Goal: Navigation & Orientation: Find specific page/section

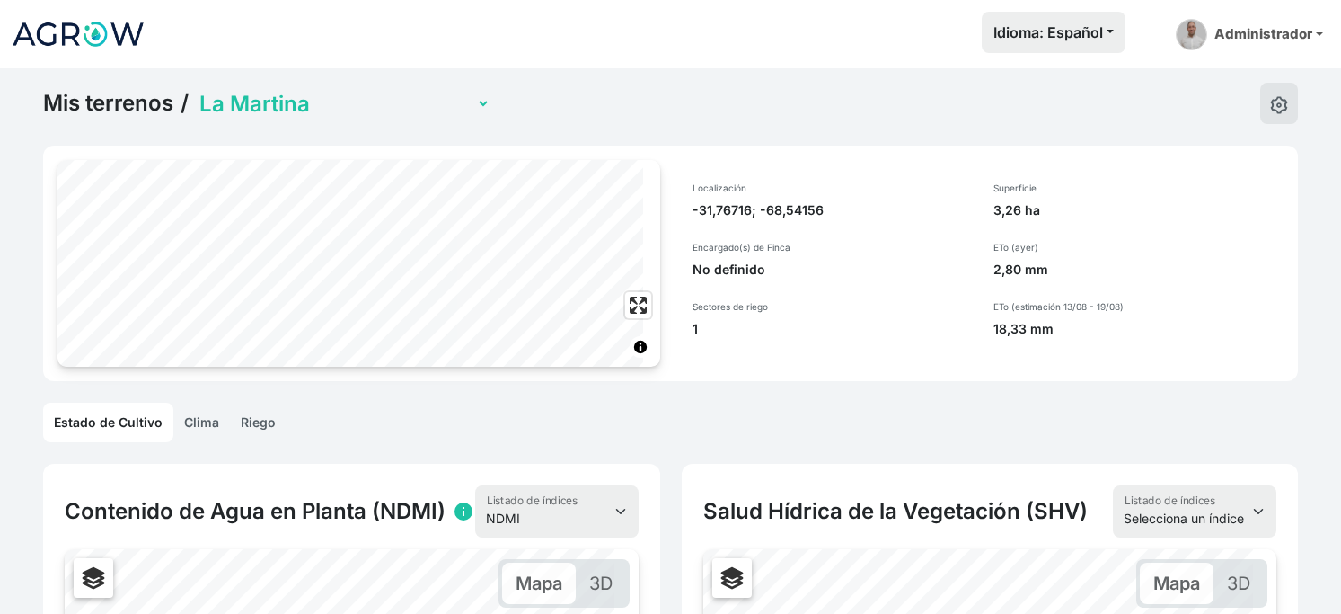
select select "1317"
select select "ndmi"
click at [108, 40] on img at bounding box center [78, 34] width 135 height 45
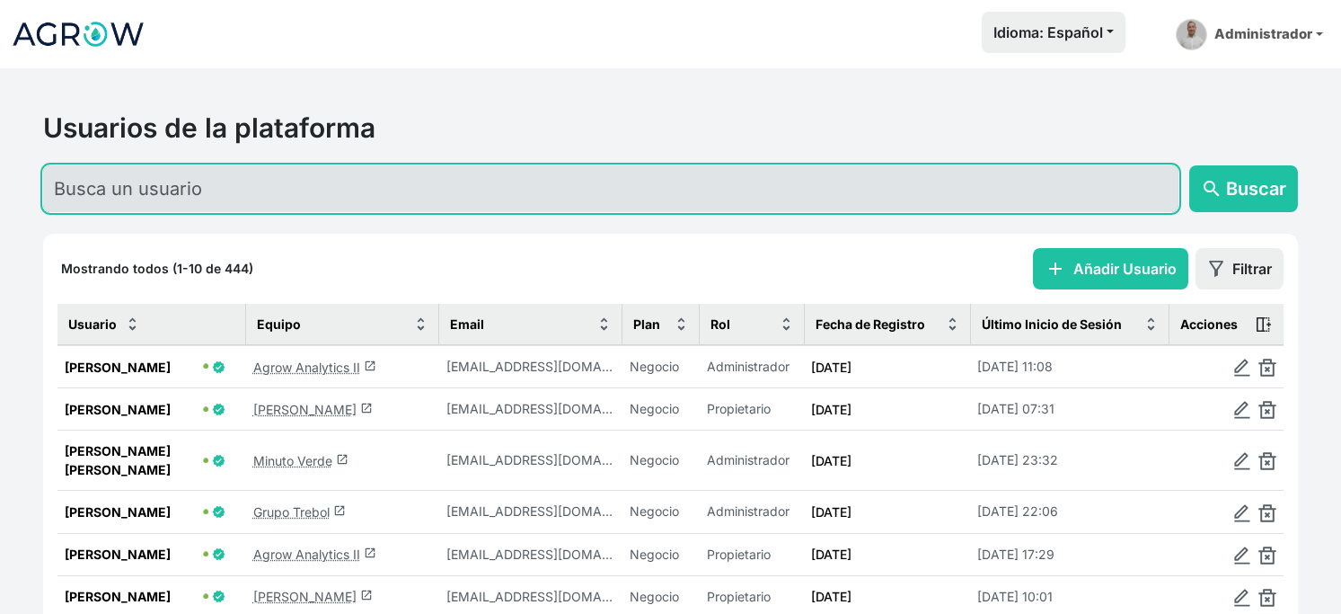
click at [385, 212] on input "text" at bounding box center [611, 188] width 1136 height 47
type input "l"
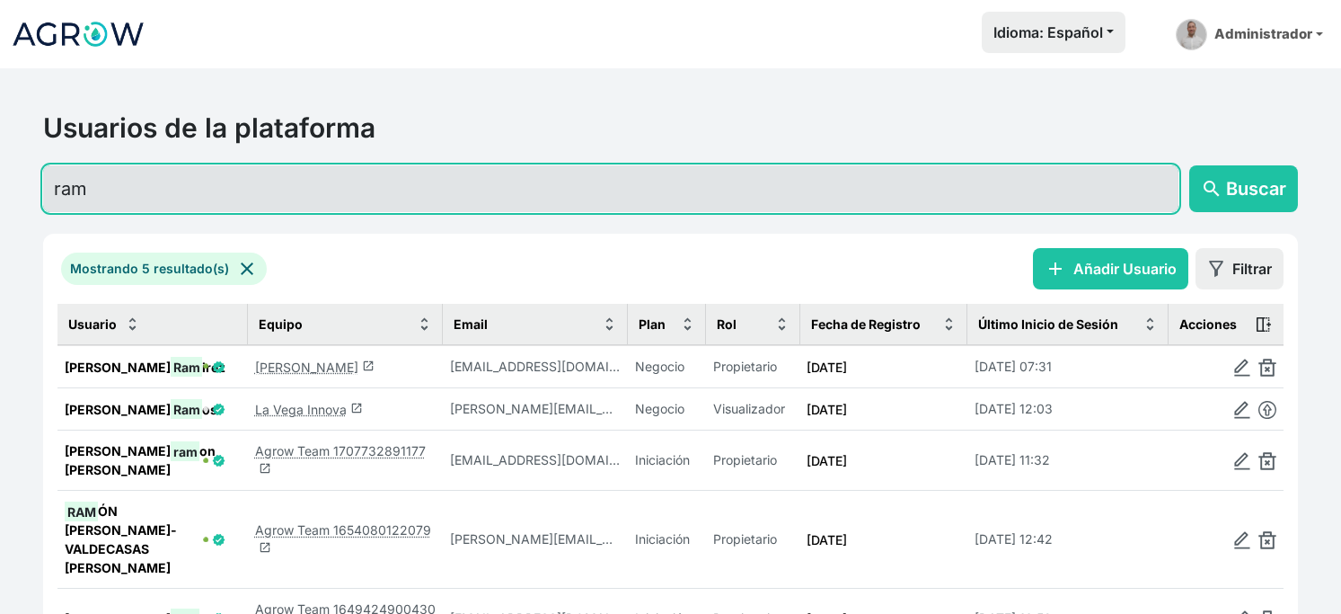
type input "ram"
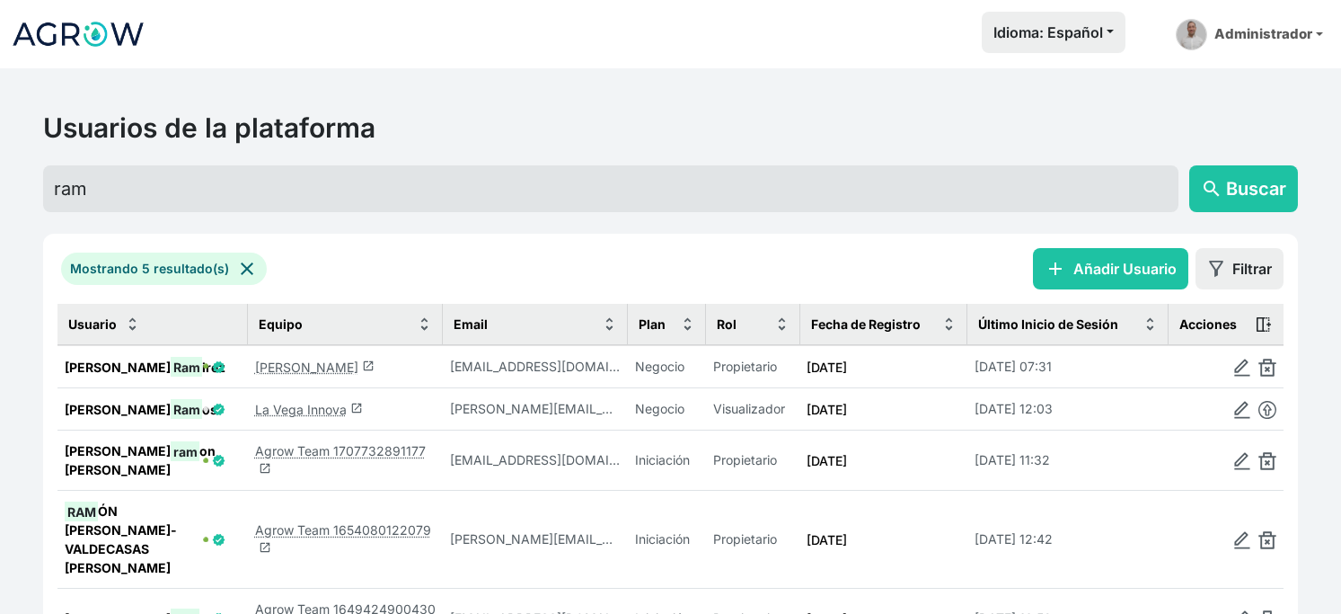
click at [325, 375] on link "[PERSON_NAME] launch" at bounding box center [314, 366] width 119 height 15
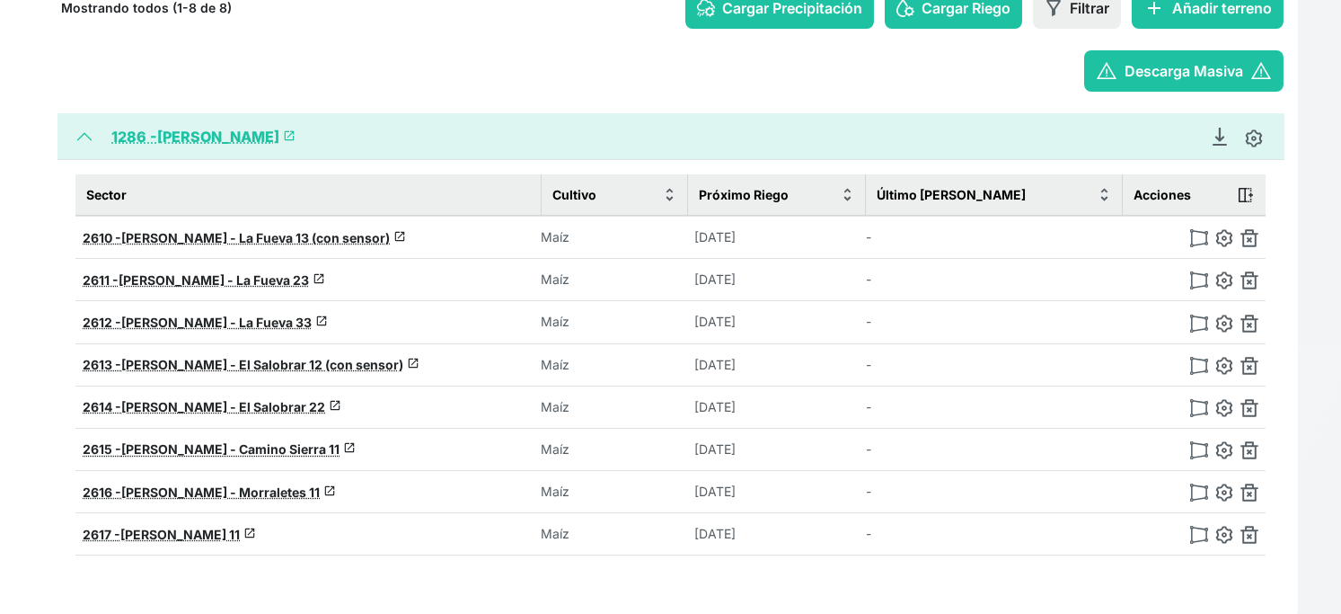
scroll to position [299, 0]
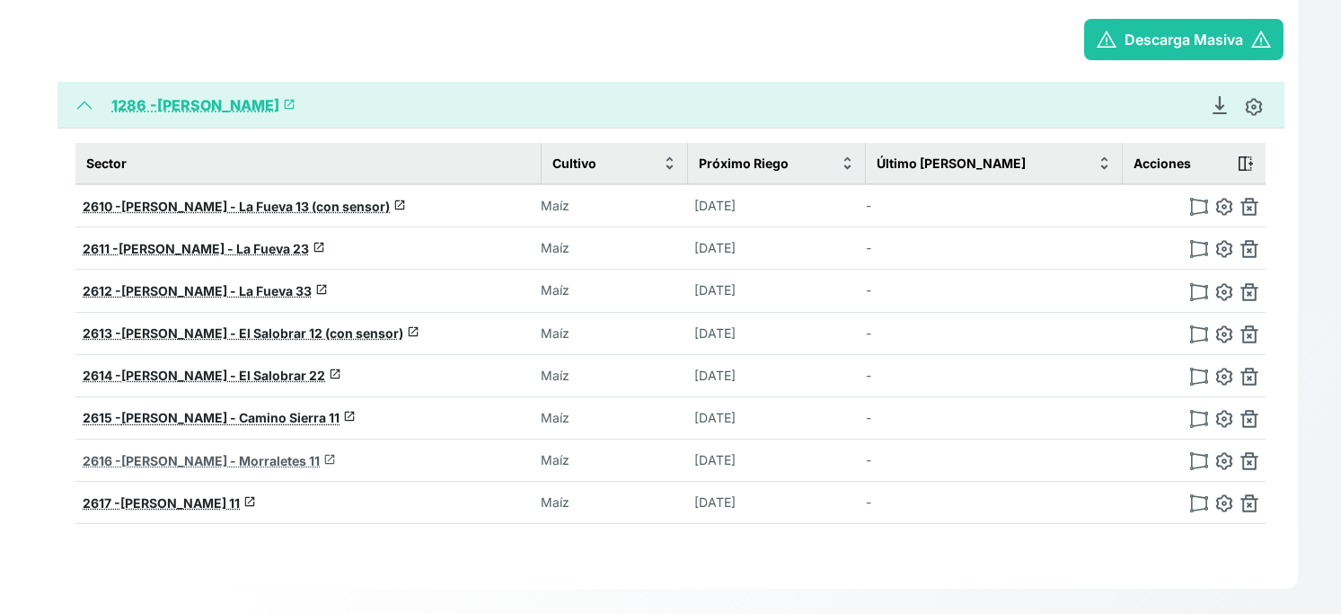
click at [314, 468] on span "[PERSON_NAME] - Morraletes 11" at bounding box center [220, 460] width 199 height 15
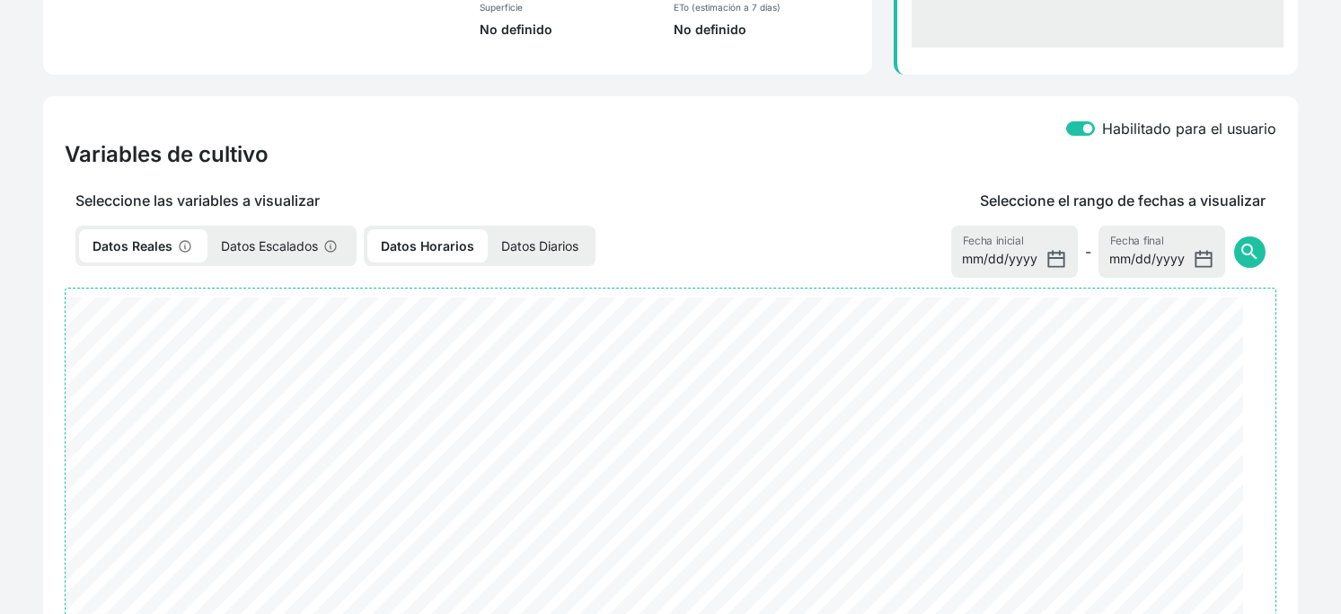
select select "2616"
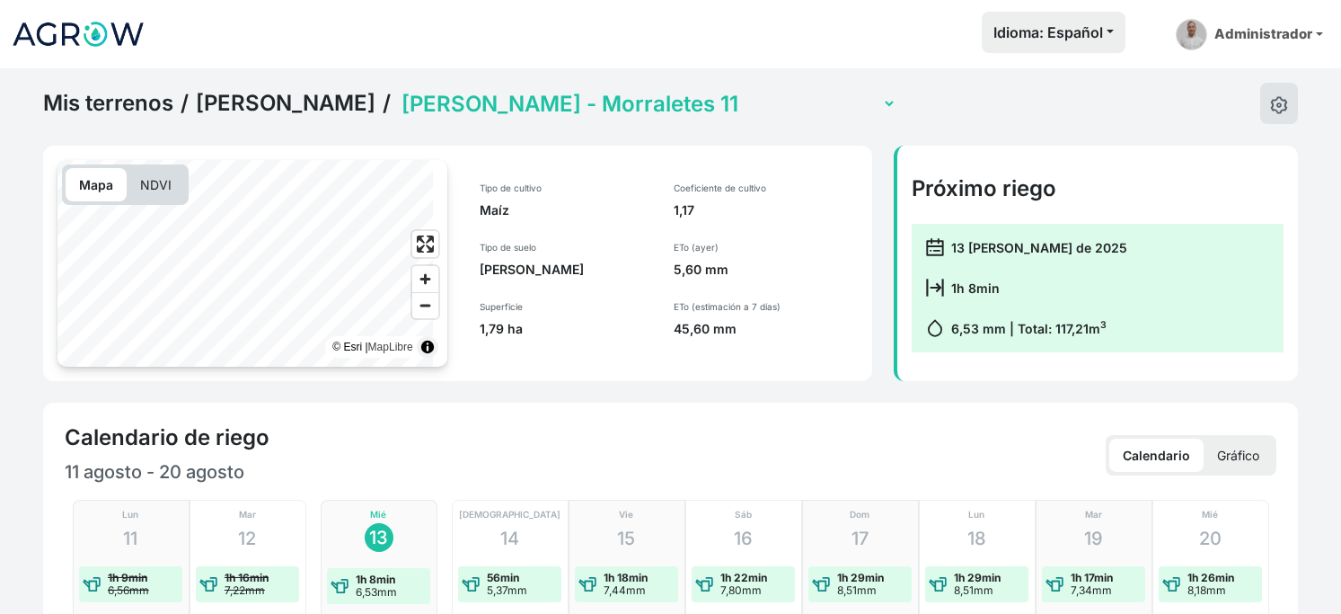
click at [641, 118] on select "[PERSON_NAME] Sierra 11 [PERSON_NAME] - El Salobrar 12 (con sensor) [PERSON_NAM…" at bounding box center [647, 104] width 499 height 28
click at [398, 101] on select "[PERSON_NAME] Sierra 11 [PERSON_NAME] - El Salobrar 12 (con sensor) [PERSON_NAM…" at bounding box center [647, 104] width 499 height 28
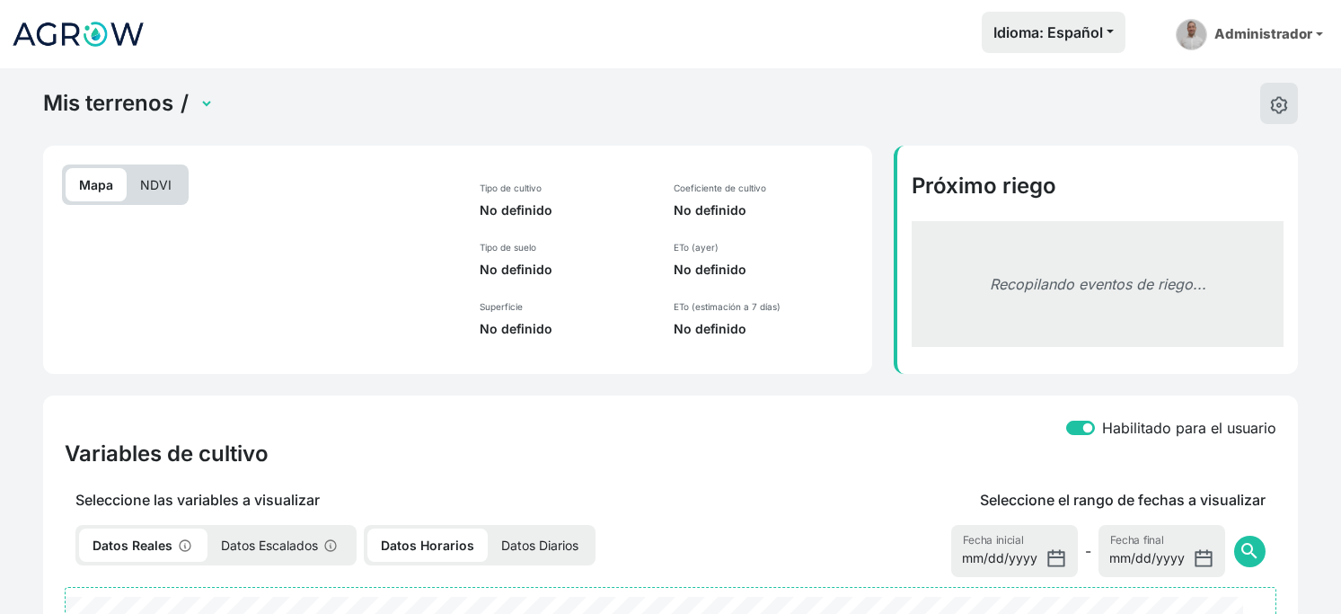
select select "2617"
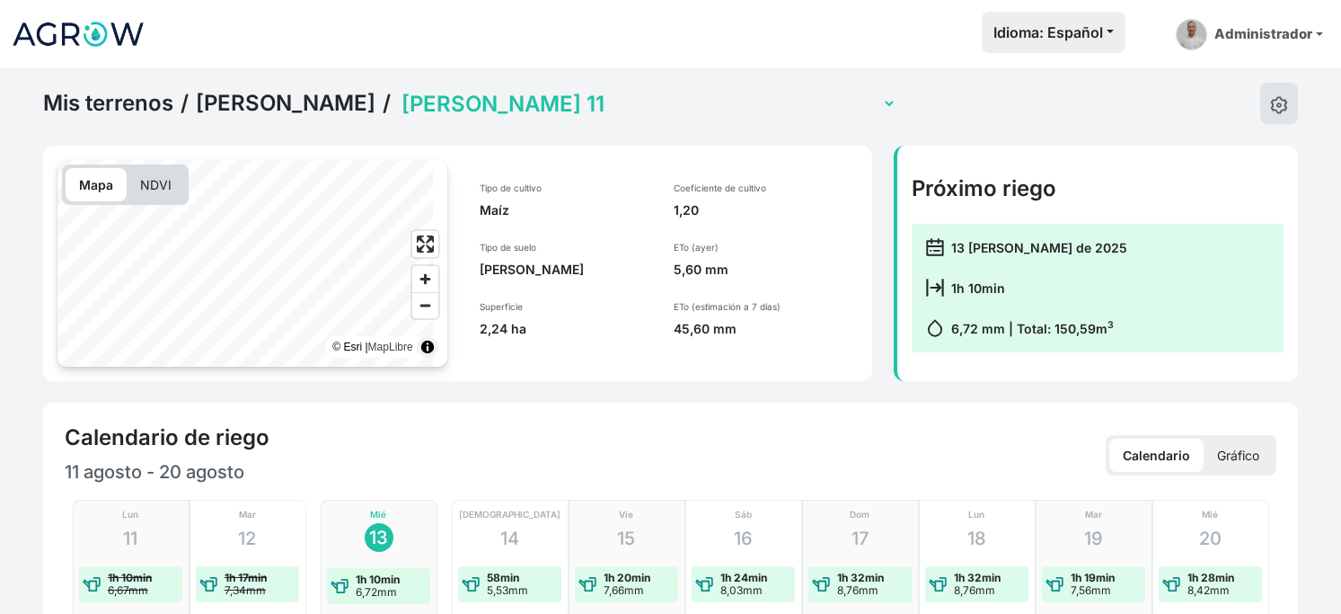
click at [655, 110] on select "[PERSON_NAME] Sierra 11 [PERSON_NAME] - El Salobrar 12 (con sensor) [PERSON_NAM…" at bounding box center [647, 104] width 499 height 28
click at [398, 101] on select "[PERSON_NAME] Sierra 11 [PERSON_NAME] - El Salobrar 12 (con sensor) [PERSON_NAM…" at bounding box center [647, 104] width 499 height 28
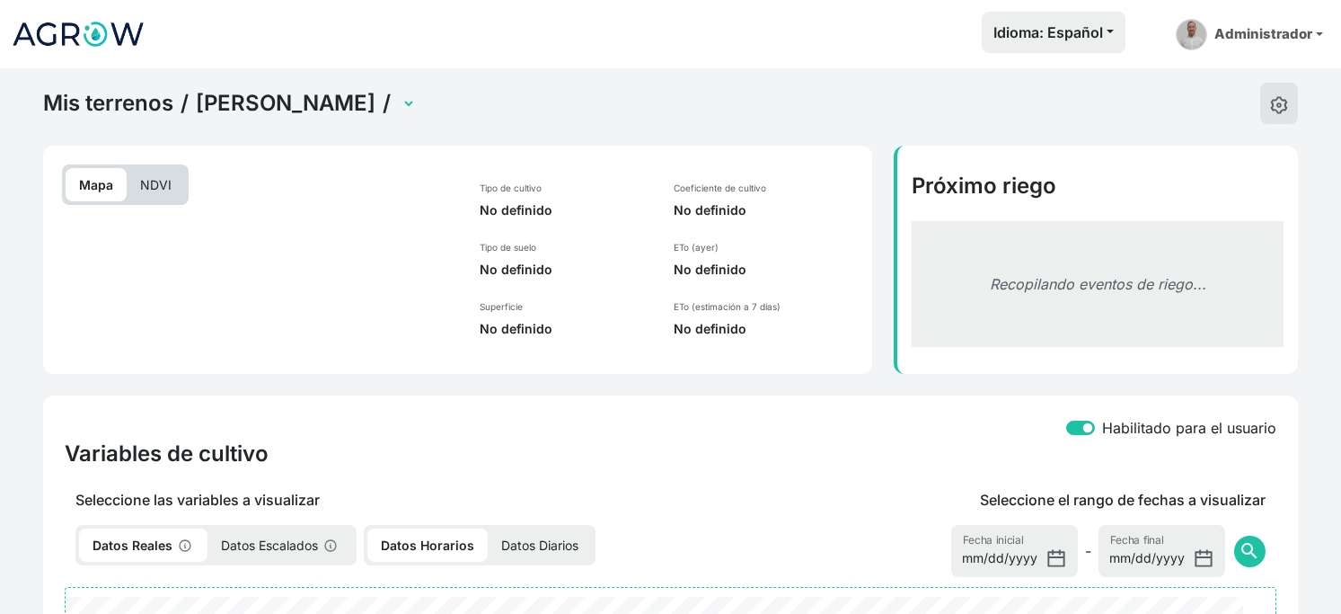
select select "2615"
